Goal: Information Seeking & Learning: Find specific page/section

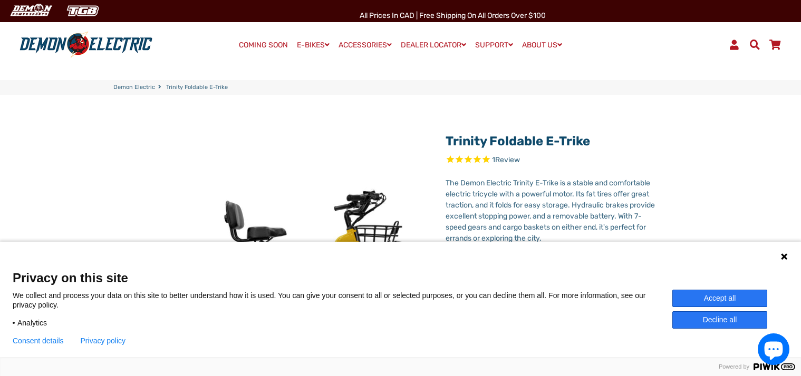
select select "******"
drag, startPoint x: 715, startPoint y: 315, endPoint x: 706, endPoint y: 317, distance: 9.6
click at [715, 315] on button "Decline all" at bounding box center [719, 319] width 95 height 17
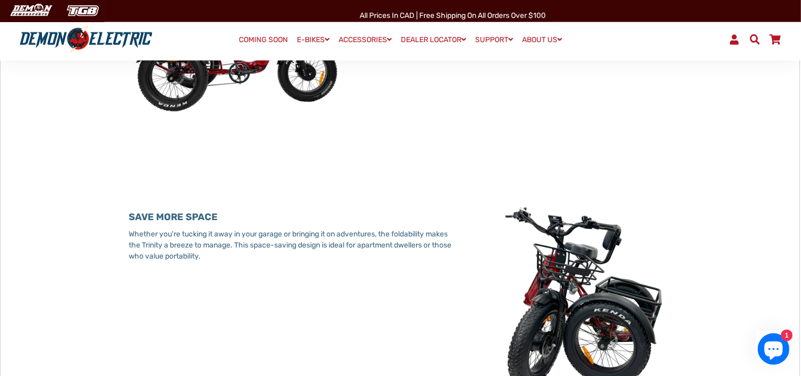
scroll to position [569, 0]
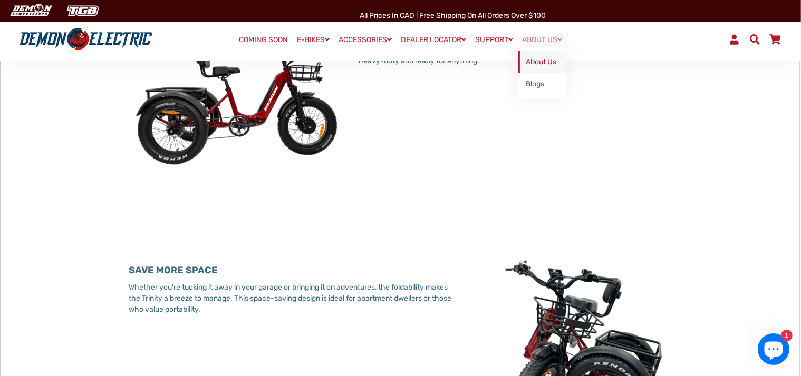
click at [559, 65] on link "About Us" at bounding box center [541, 62] width 47 height 22
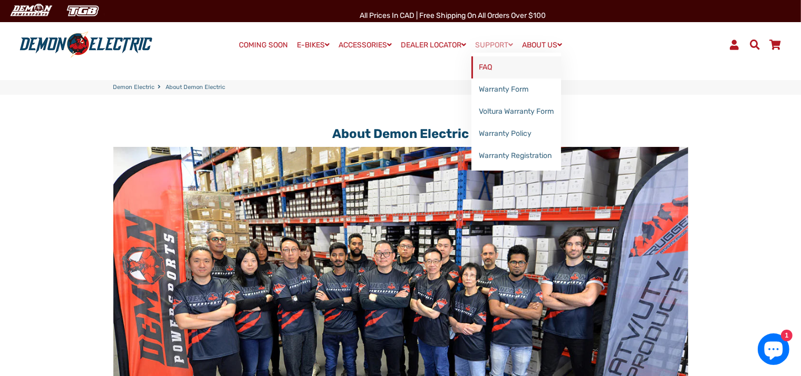
click at [499, 65] on link "FAQ" at bounding box center [516, 67] width 90 height 22
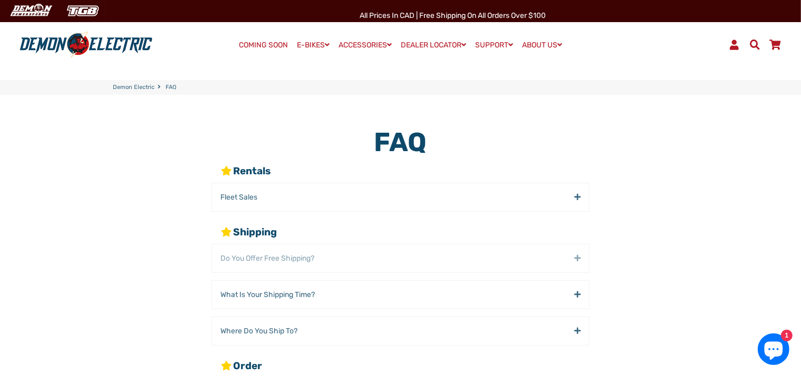
click at [578, 269] on div "Do You offer Free Shipping?" at bounding box center [400, 259] width 377 height 28
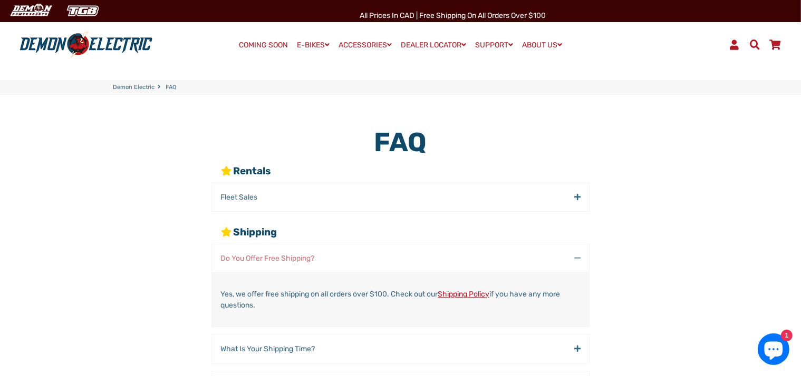
click at [574, 265] on div "Do You offer Free Shipping?" at bounding box center [400, 259] width 377 height 28
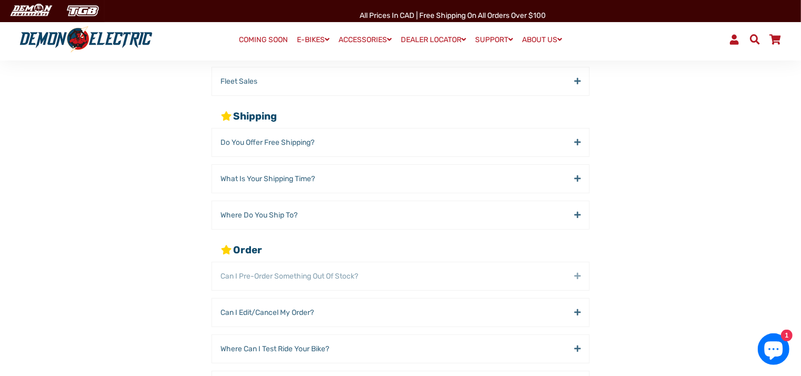
scroll to position [126, 0]
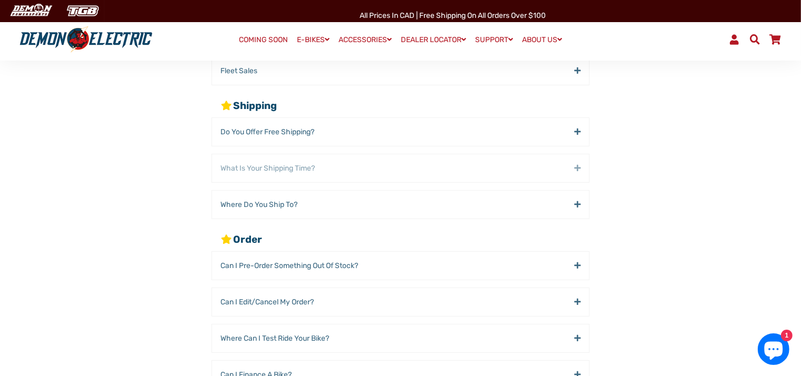
click at [579, 177] on div "What is your Shipping time?" at bounding box center [400, 168] width 377 height 28
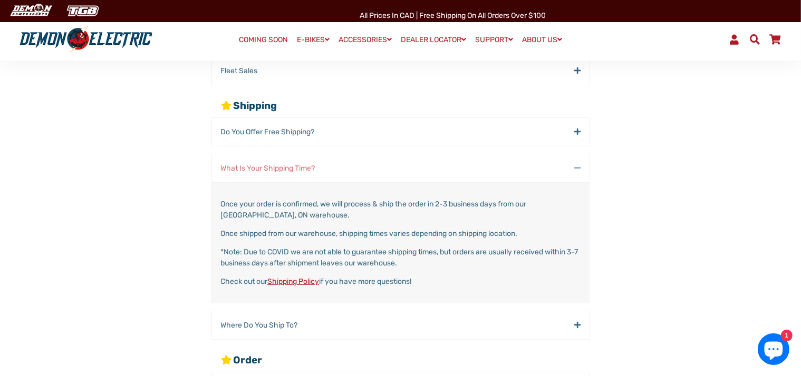
click at [579, 177] on div "What is your Shipping time?" at bounding box center [400, 168] width 377 height 28
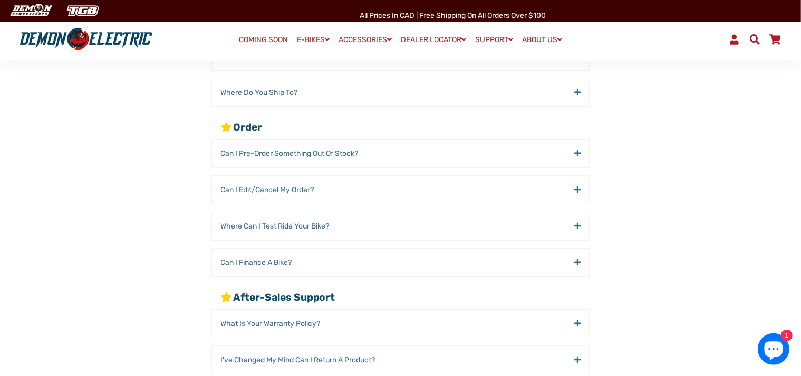
scroll to position [253, 0]
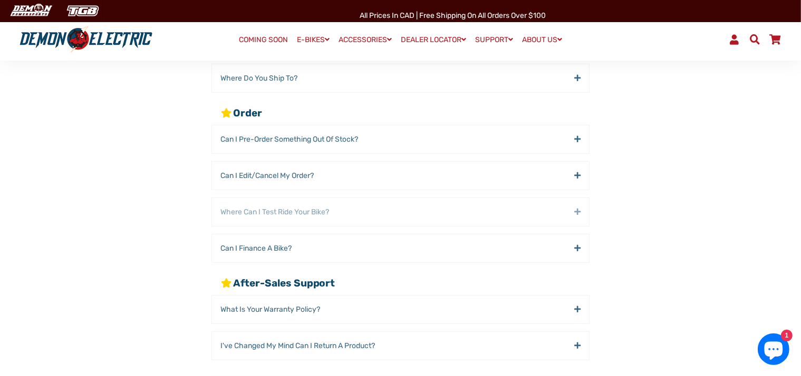
click at [574, 226] on div "Where can I Test Ride your Bike?" at bounding box center [400, 212] width 377 height 28
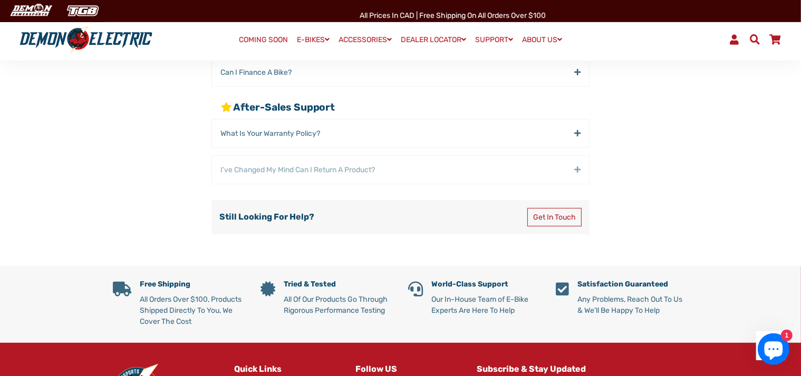
scroll to position [506, 0]
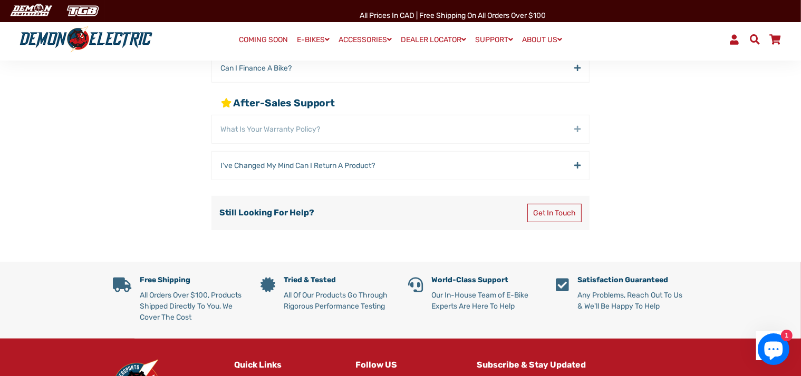
click at [579, 143] on div "What Is Your Warranty Policy?" at bounding box center [400, 129] width 377 height 28
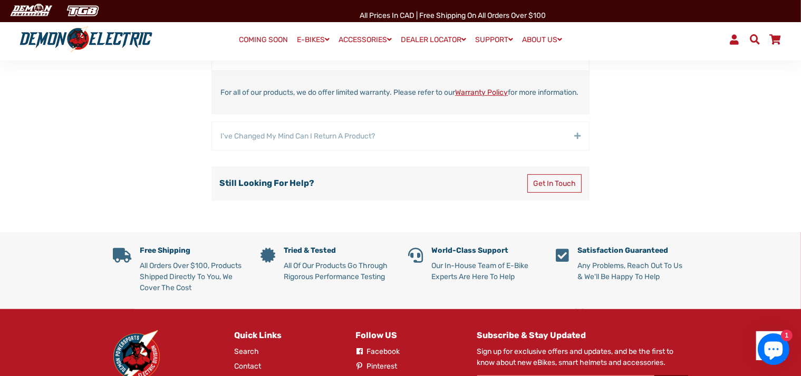
click at [576, 150] on div "I've Changed my Mind Can I Return a Product?" at bounding box center [400, 136] width 377 height 28
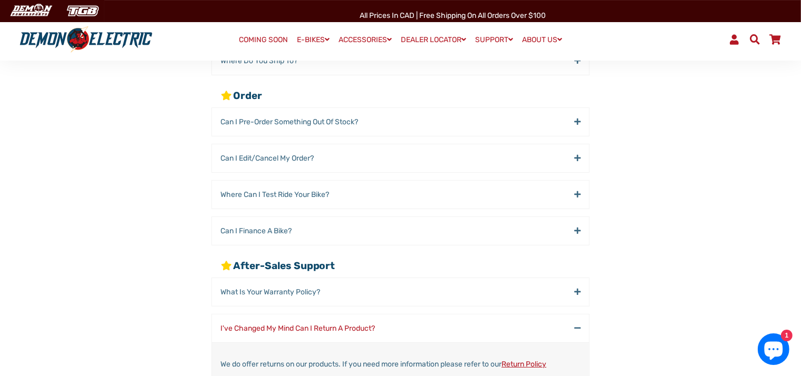
scroll to position [253, 0]
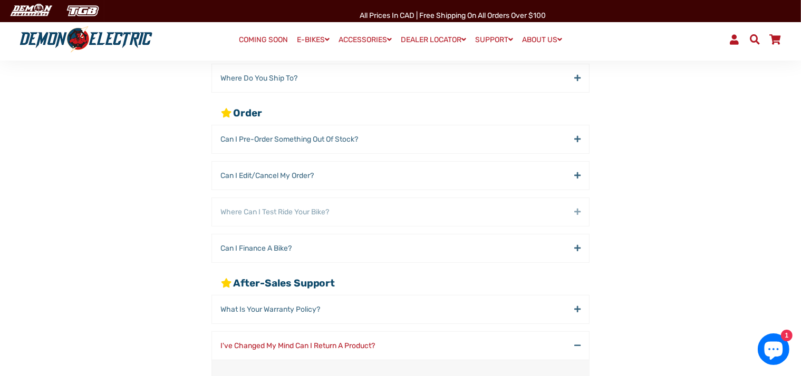
click at [579, 226] on div "Where can I Test Ride your Bike?" at bounding box center [400, 212] width 377 height 28
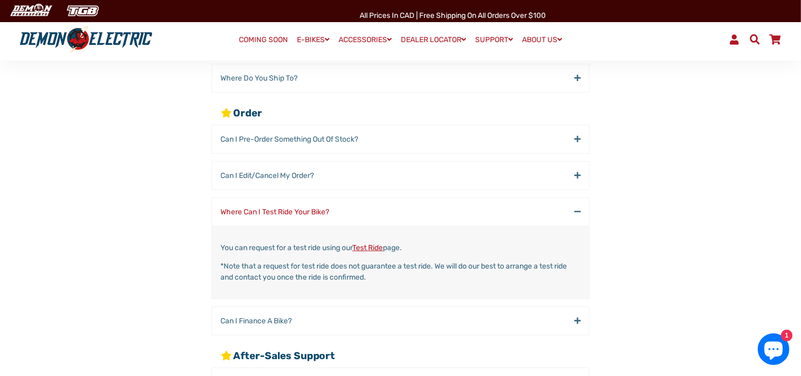
click at [383, 252] on link "Test Ride" at bounding box center [367, 247] width 31 height 9
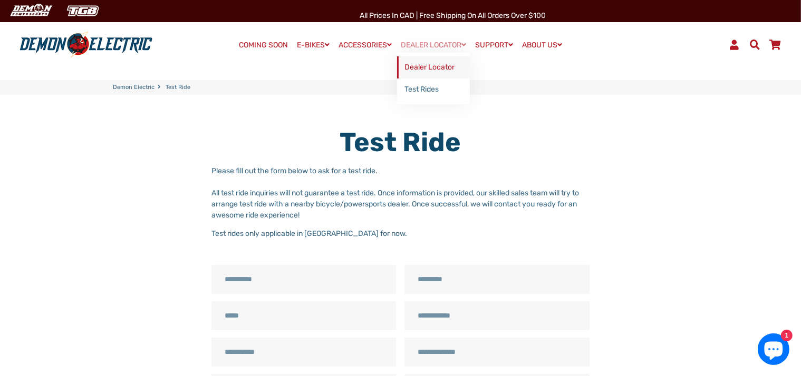
click at [436, 64] on link "Dealer Locator" at bounding box center [433, 67] width 73 height 22
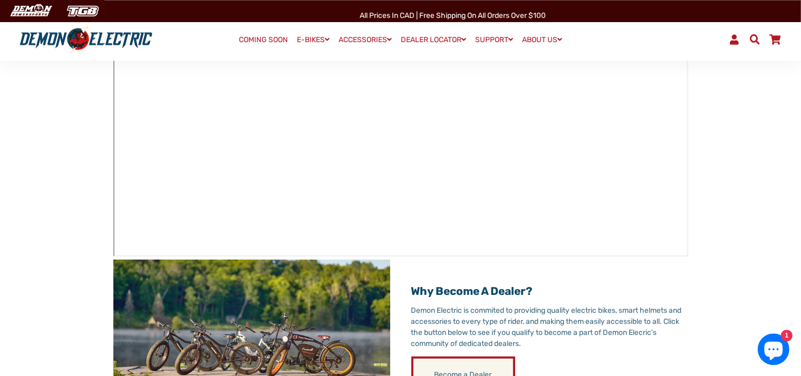
scroll to position [190, 0]
